Goal: Register for event/course

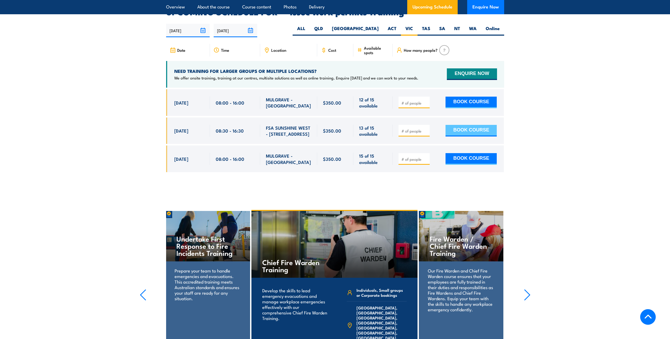
click at [465, 125] on button "BOOK COURSE" at bounding box center [470, 131] width 51 height 12
click at [416, 128] on input "number" at bounding box center [414, 130] width 26 height 5
type input "1"
click at [457, 125] on button "BOOK COURSE" at bounding box center [470, 131] width 51 height 12
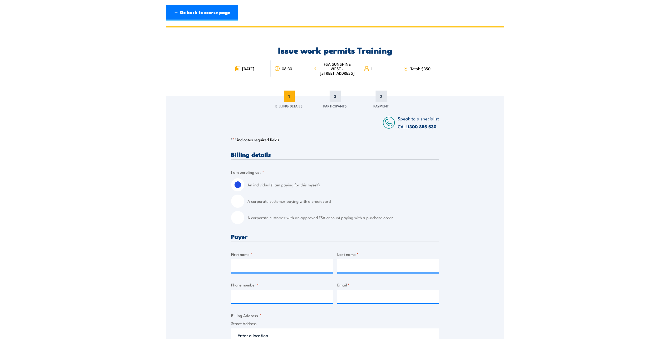
click at [240, 203] on input "A corporate customer paying with a credit card" at bounding box center [237, 201] width 13 height 13
radio input "true"
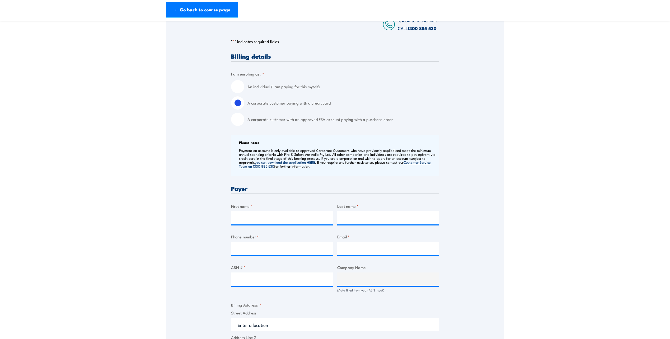
scroll to position [132, 0]
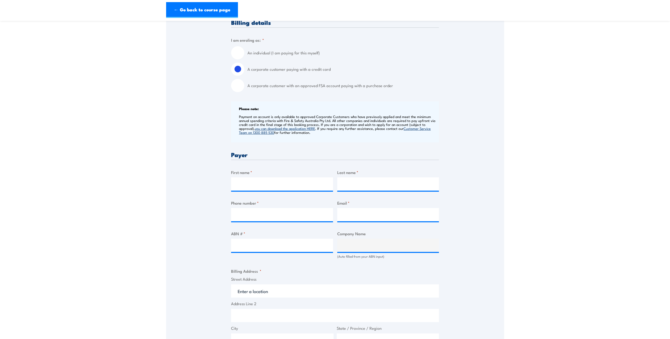
click at [245, 173] on label "First name *" at bounding box center [282, 172] width 102 height 6
click at [245, 177] on input "First name *" at bounding box center [282, 183] width 102 height 13
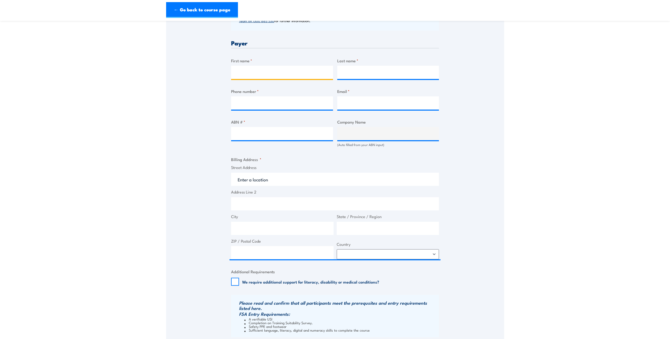
scroll to position [238, 0]
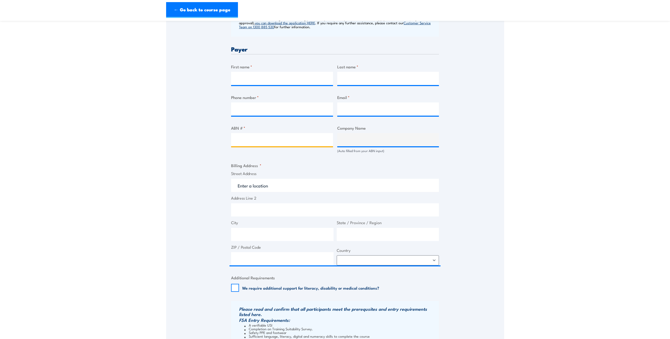
click at [254, 139] on input "ABN # *" at bounding box center [282, 139] width 102 height 13
type input "25656165963"
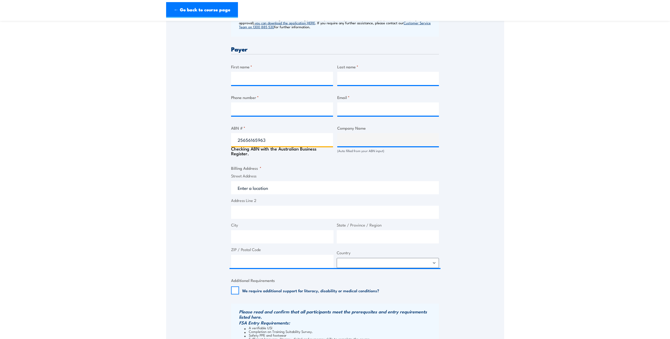
type input "CIRCULAR PLASTICS AUSTRALIA (PET) VIC PTY LTD"
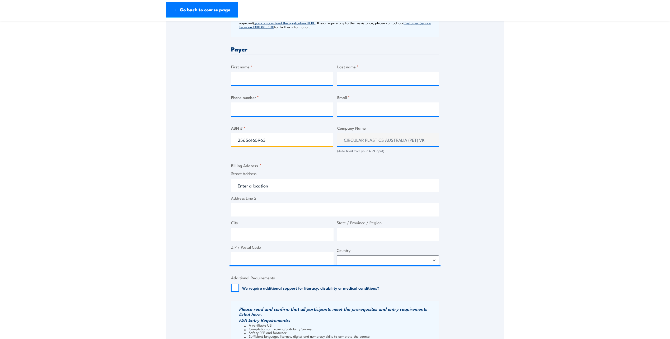
type input "25656165963"
click at [244, 81] on input "First name *" at bounding box center [282, 78] width 102 height 13
type input "[PERSON_NAME]"
click at [250, 111] on input "Phone number *" at bounding box center [282, 108] width 102 height 13
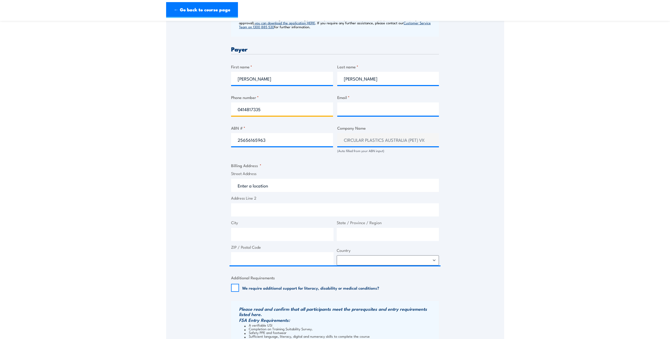
type input "0414817335"
type input "[PERSON_NAME][EMAIL_ADDRESS][PERSON_NAME][DOMAIN_NAME]"
click at [248, 187] on input "Street Address" at bounding box center [335, 185] width 208 height 13
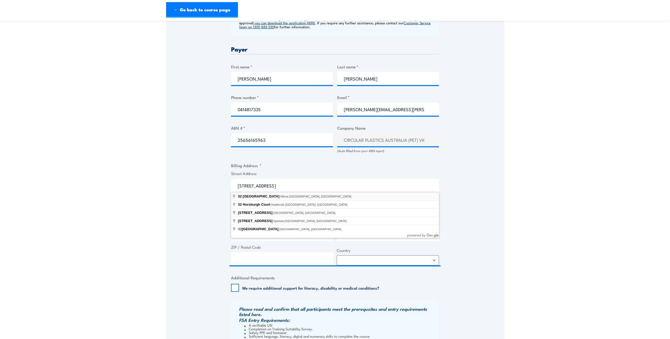
type input "[STREET_ADDRESS]"
type input "32 Horsburgh Dr"
type input "Altona"
type input "Victoria"
type input "3018"
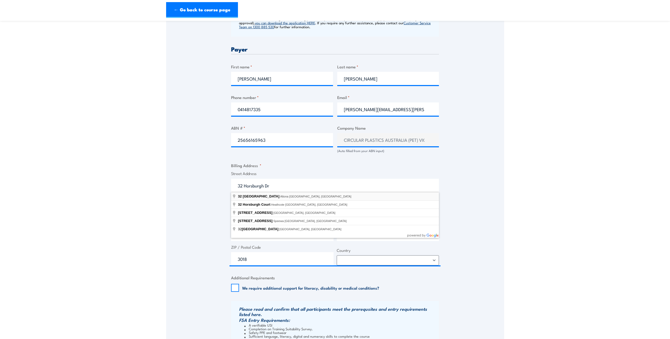
select select "[GEOGRAPHIC_DATA]"
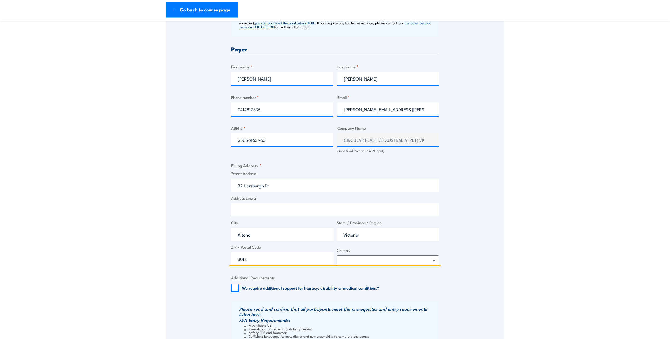
click at [254, 233] on input "Altona" at bounding box center [282, 234] width 102 height 13
type input "[PERSON_NAME]"
drag, startPoint x: 246, startPoint y: 258, endPoint x: 182, endPoint y: 253, distance: 64.3
click at [182, 253] on div "Speak to a specialist CALL [PHONE_NUMBER] CALL [PHONE_NUMBER] " * " indicates r…" at bounding box center [335, 132] width 338 height 549
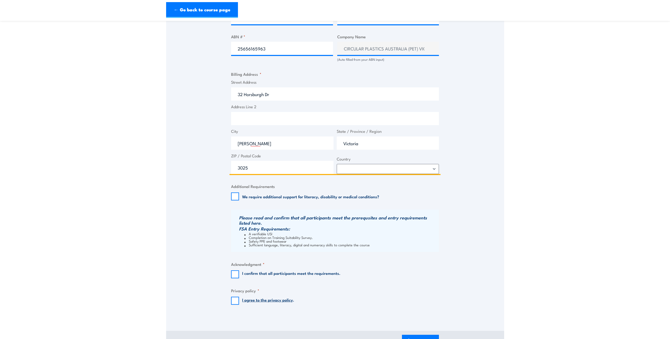
scroll to position [343, 0]
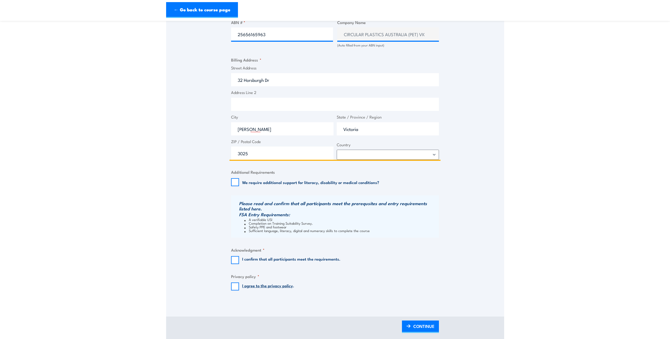
type input "3025"
click at [236, 260] on input "I confirm that all participants meet the requirements." at bounding box center [235, 260] width 8 height 8
checkbox input "true"
click at [233, 286] on input "I agree to the privacy policy ." at bounding box center [235, 286] width 8 height 8
checkbox input "true"
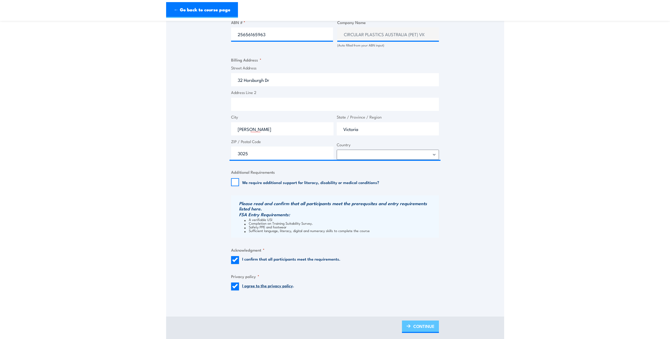
click at [432, 327] on span "CONTINUE" at bounding box center [423, 326] width 21 height 14
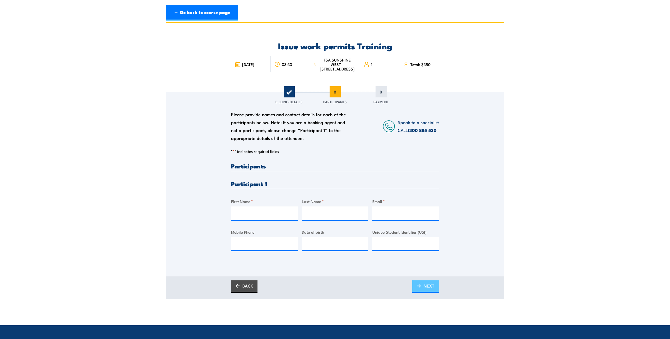
scroll to position [0, 0]
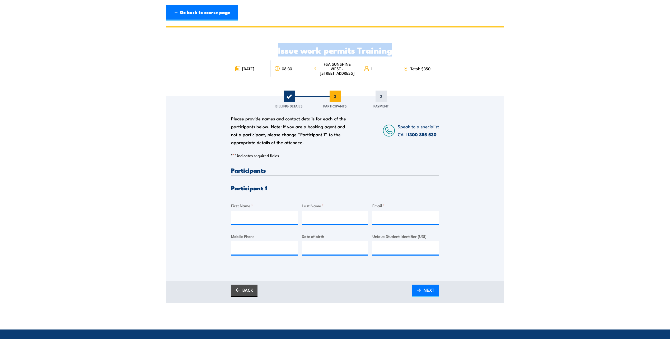
drag, startPoint x: 393, startPoint y: 50, endPoint x: 279, endPoint y: 51, distance: 114.3
click at [279, 51] on h2 "Issue work permits Training" at bounding box center [335, 49] width 208 height 7
